Goal: Task Accomplishment & Management: Manage account settings

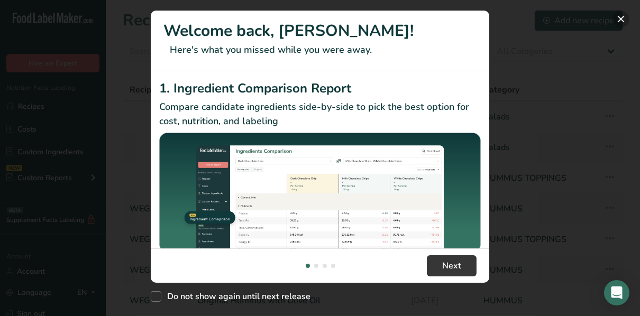
click at [628, 17] on button "New Features" at bounding box center [620, 19] width 17 height 17
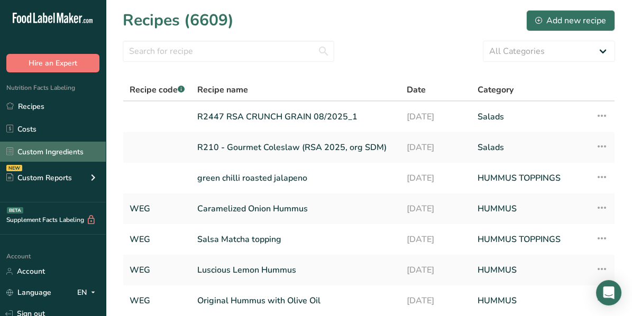
click at [48, 154] on link "Custom Ingredients" at bounding box center [53, 152] width 106 height 20
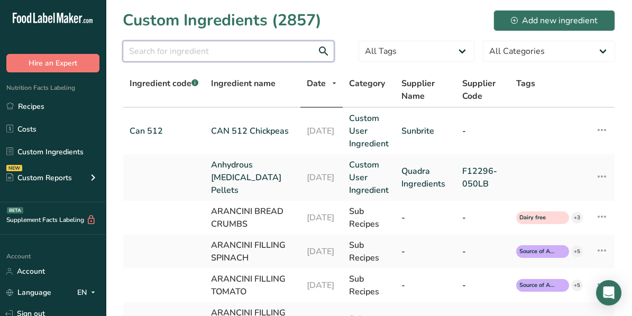
click at [195, 48] on input "text" at bounding box center [229, 51] width 212 height 21
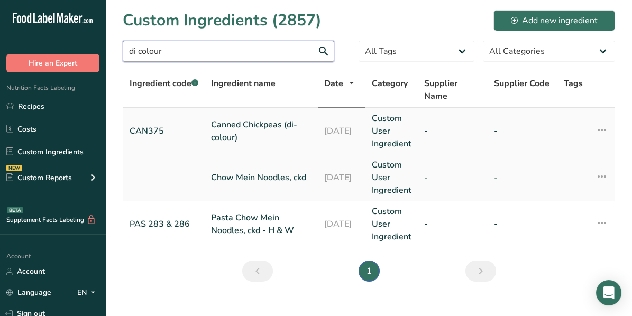
type input "di colour"
click at [246, 132] on link "Canned Chickpeas (di-colour)" at bounding box center [261, 130] width 100 height 25
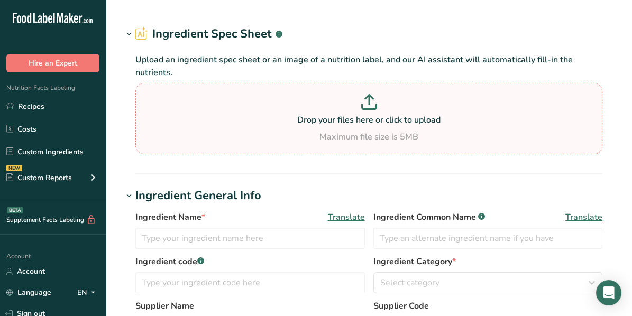
type input "Canned Chickpeas (di-colour)"
type input "Cooked Chickpeas"
type input "CAN375"
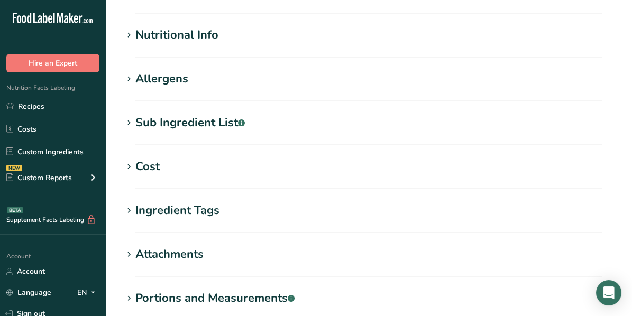
scroll to position [295, 0]
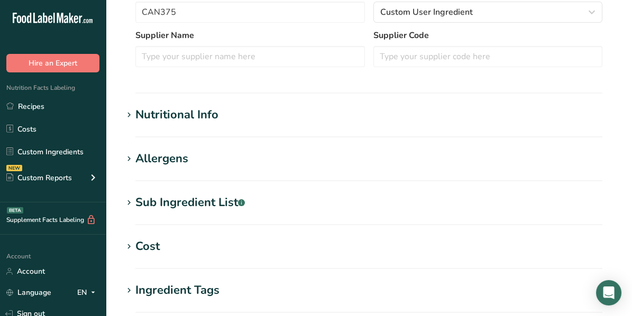
click at [127, 115] on icon at bounding box center [129, 115] width 10 height 15
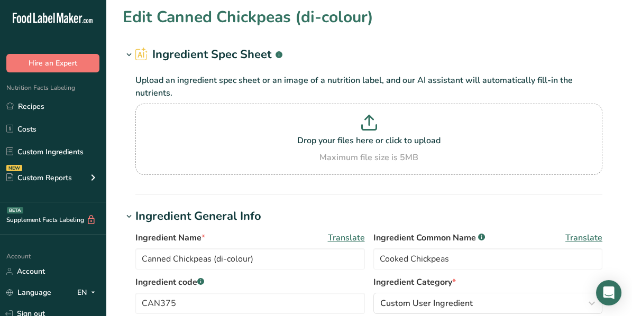
scroll to position [0, 0]
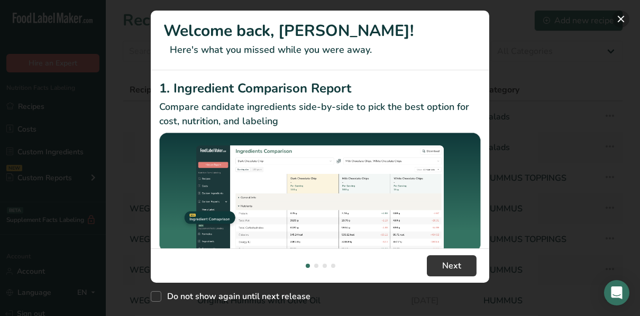
click at [619, 19] on button "New Features" at bounding box center [620, 19] width 17 height 17
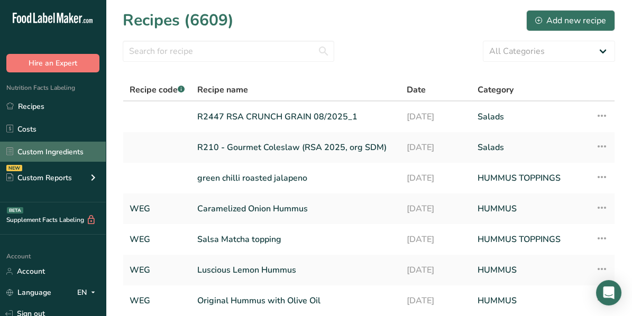
click at [28, 151] on link "Custom Ingredients" at bounding box center [53, 152] width 106 height 20
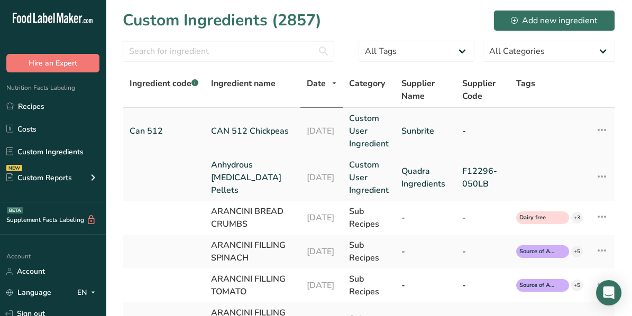
click at [216, 131] on link "CAN 512 Chickpeas" at bounding box center [252, 131] width 83 height 13
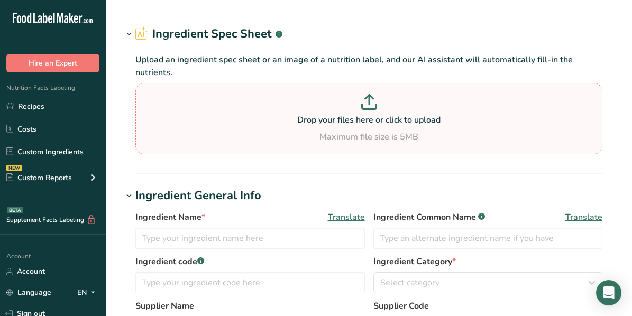
type input "CAN 512 Chickpeas"
type input "Canned Chick Peas"
type input "Can 512"
type input "Sunbrite"
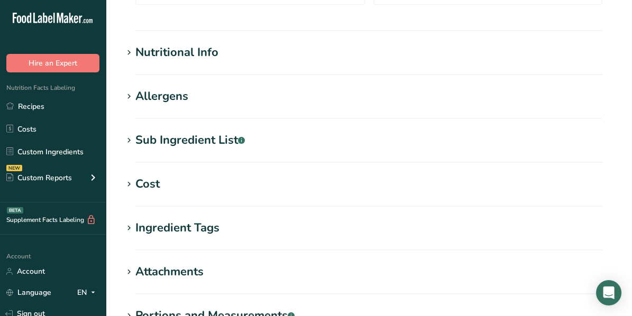
scroll to position [370, 0]
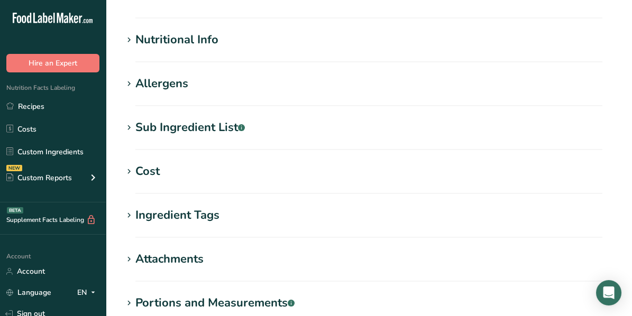
click at [151, 48] on section "Nutritional Info Serving Size .a-a{fill:#347362;}.b-a{fill:#fff;} Add ingredien…" at bounding box center [369, 46] width 492 height 31
click at [127, 41] on icon at bounding box center [129, 40] width 10 height 15
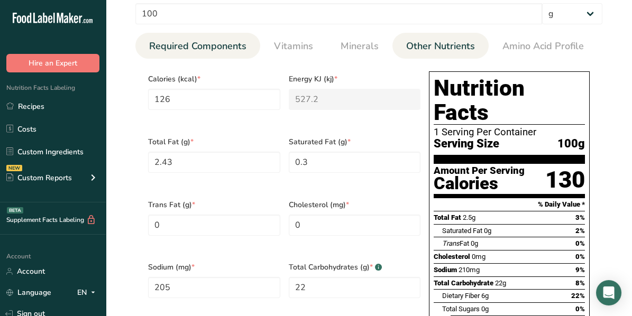
scroll to position [476, 0]
